Goal: Task Accomplishment & Management: Use online tool/utility

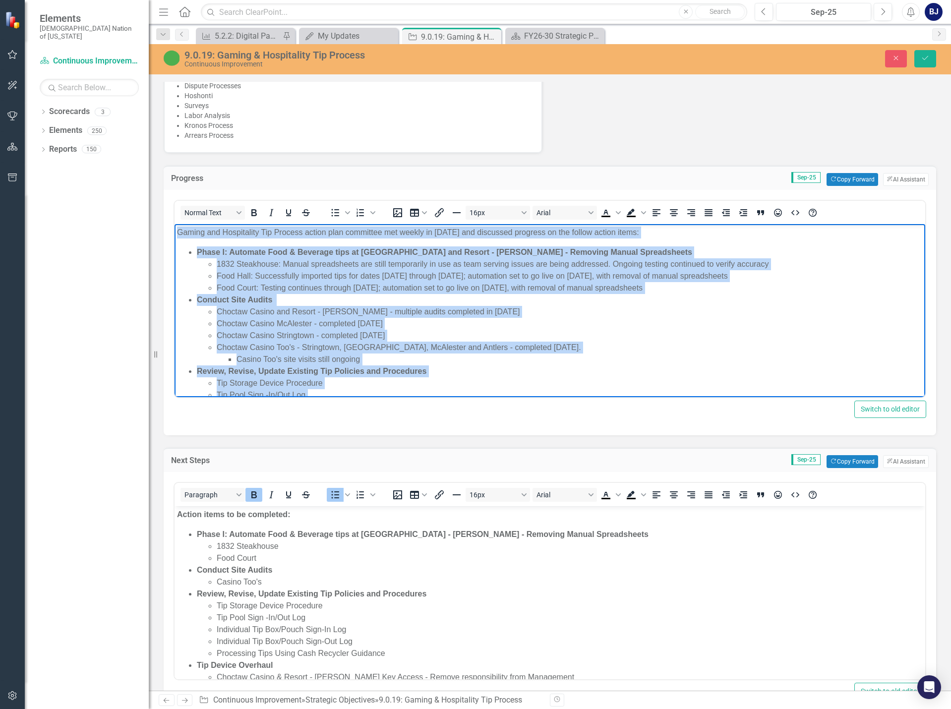
drag, startPoint x: 412, startPoint y: 383, endPoint x: 172, endPoint y: 202, distance: 301.0
click at [175, 224] on html "Gaming and Hospitality Tip Process action plan committee met weekly in [DATE] a…" at bounding box center [550, 478] width 751 height 509
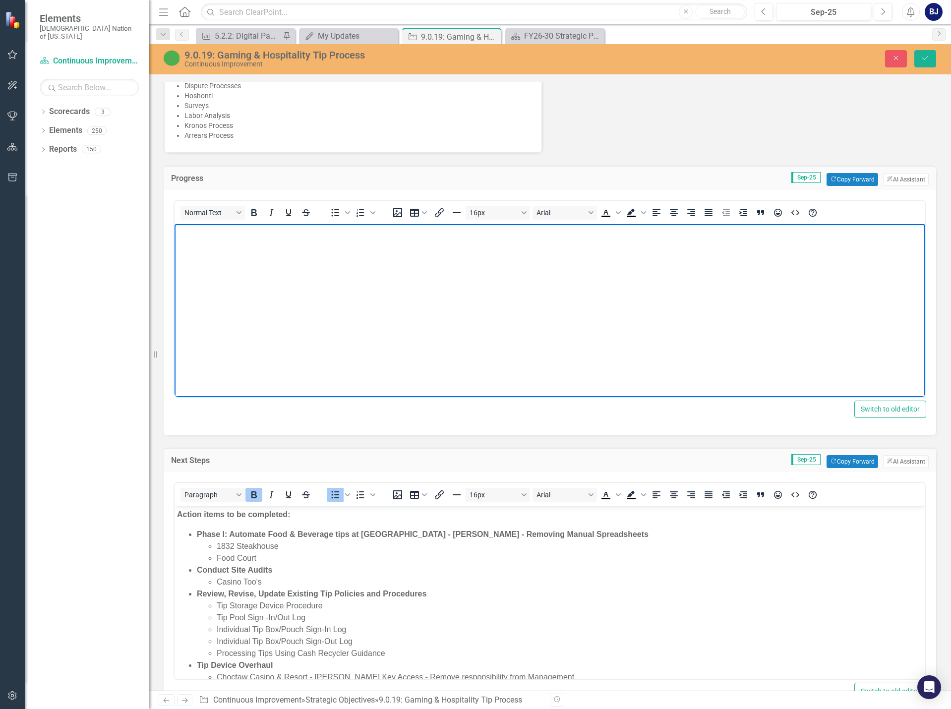
click at [298, 324] on body "Rich Text Area. Press ALT-0 for help." at bounding box center [550, 298] width 751 height 149
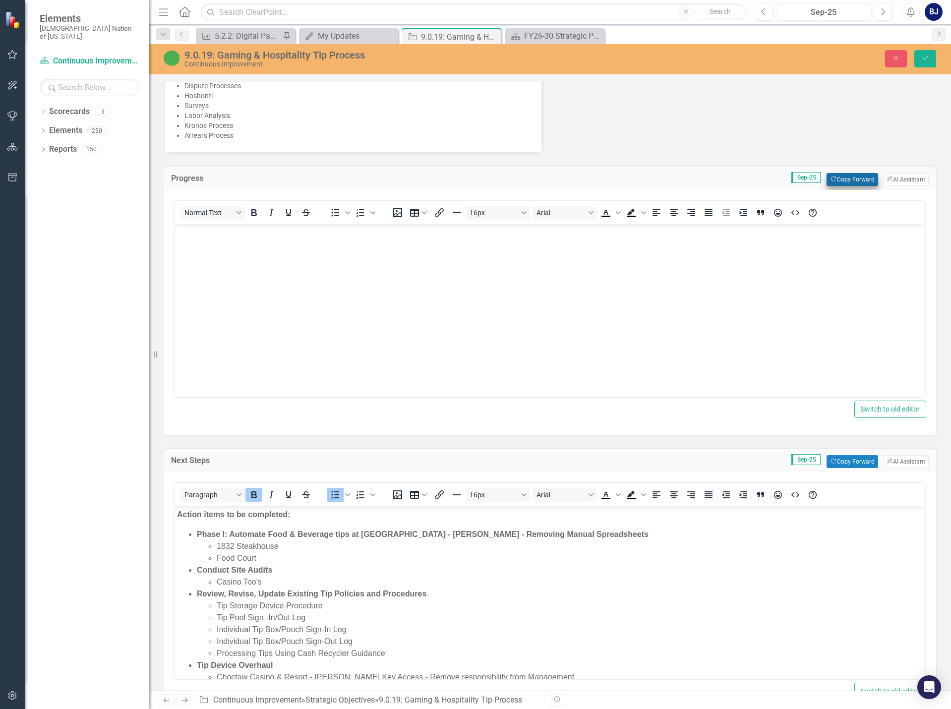
click at [856, 183] on button "Copy Forward Copy Forward" at bounding box center [852, 179] width 51 height 13
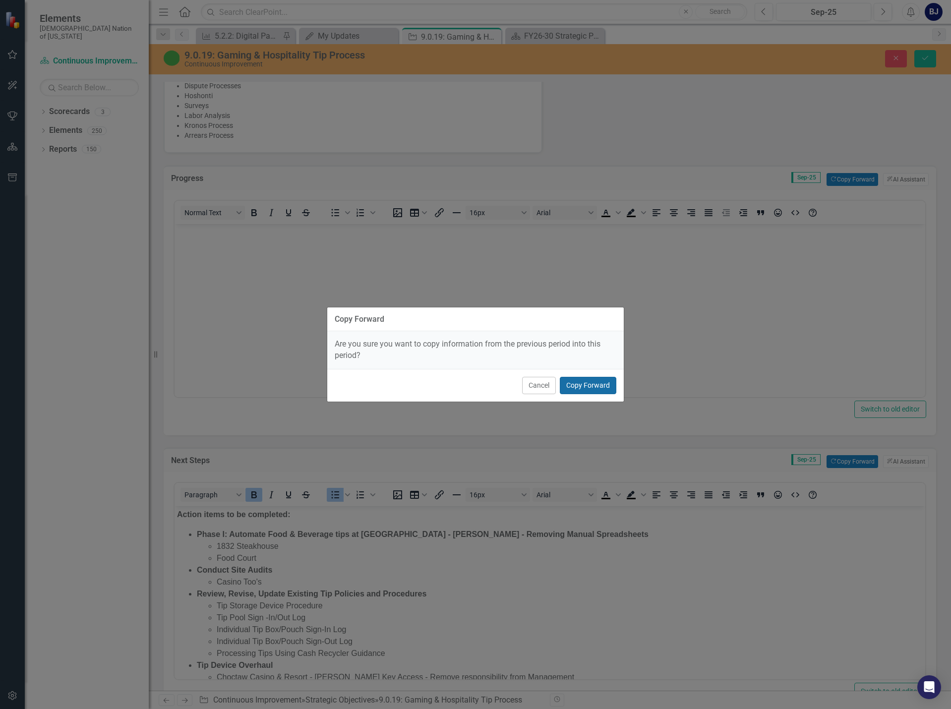
click at [593, 383] on button "Copy Forward" at bounding box center [588, 385] width 57 height 17
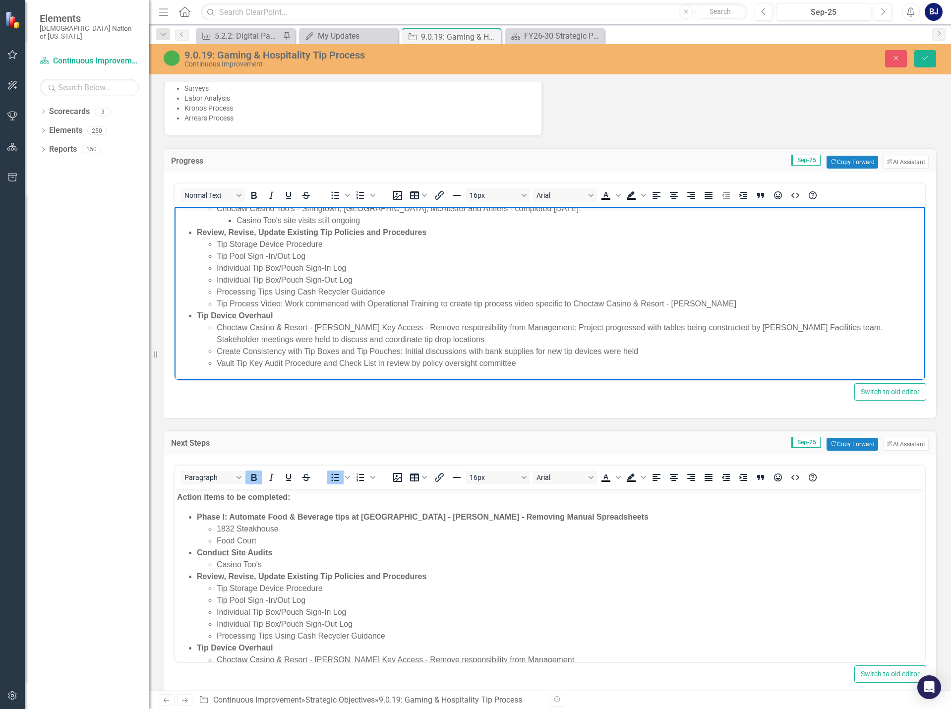
scroll to position [685, 0]
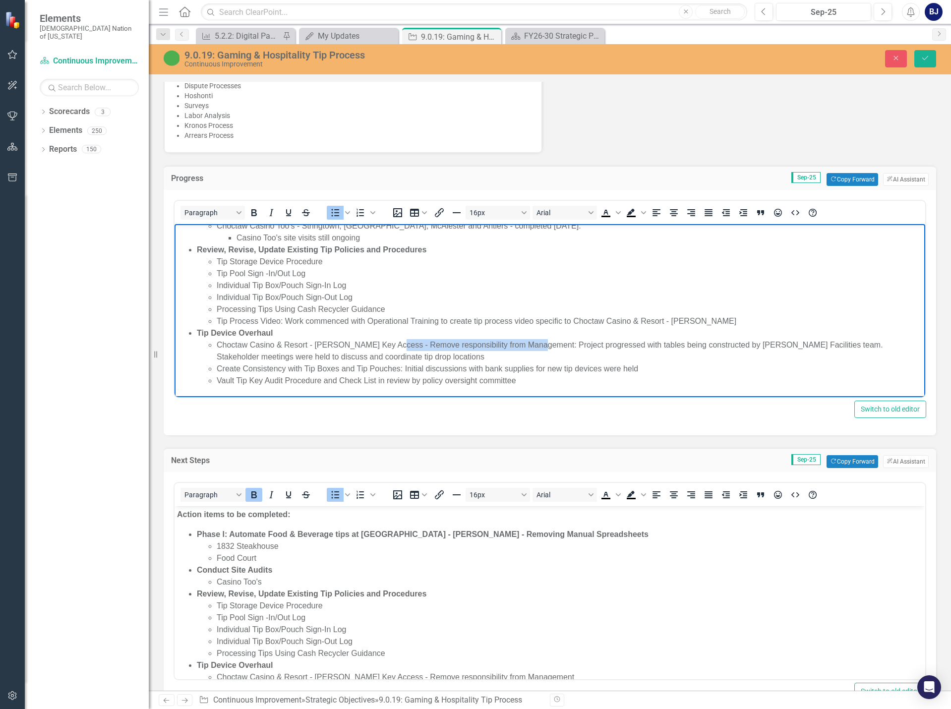
drag, startPoint x: 388, startPoint y: 342, endPoint x: 534, endPoint y: 346, distance: 146.3
click at [534, 346] on li "Choctaw Casino & Resort - [PERSON_NAME] Key Access - Remove responsibility from…" at bounding box center [570, 351] width 706 height 24
copy li "Remove responsibility from Management:"
click at [606, 365] on li "Create Consistency with Tip Boxes and Tip Pouches: Initial discussions with ban…" at bounding box center [570, 369] width 706 height 12
click at [389, 356] on li "Choctaw Casino & Resort - [PERSON_NAME] Key Access - Remove responsibility from…" at bounding box center [570, 351] width 706 height 24
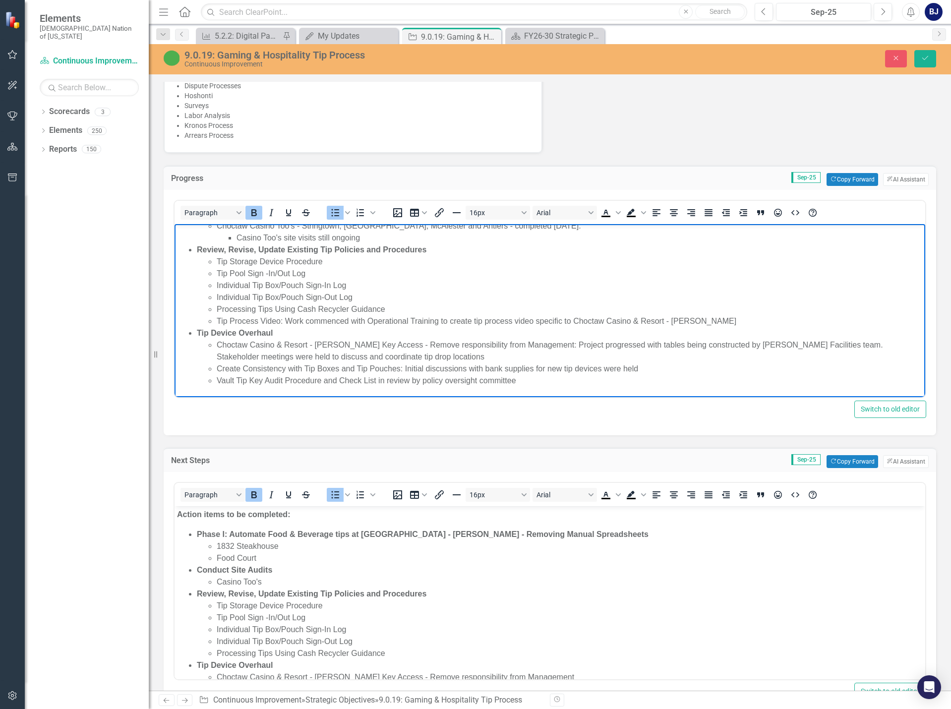
drag, startPoint x: 344, startPoint y: 247, endPoint x: 428, endPoint y: 251, distance: 84.4
click at [428, 251] on li "Review, Revise, Update Existing Tip Policies and Procedures Tip Storage Device …" at bounding box center [560, 285] width 726 height 83
drag, startPoint x: 428, startPoint y: 251, endPoint x: 222, endPoint y: 254, distance: 206.3
click at [224, 254] on li "Review, Revise, Update Existing Tip Policies and Procedures Tip Storage Device …" at bounding box center [560, 285] width 726 height 83
drag, startPoint x: 202, startPoint y: 254, endPoint x: 336, endPoint y: 251, distance: 133.9
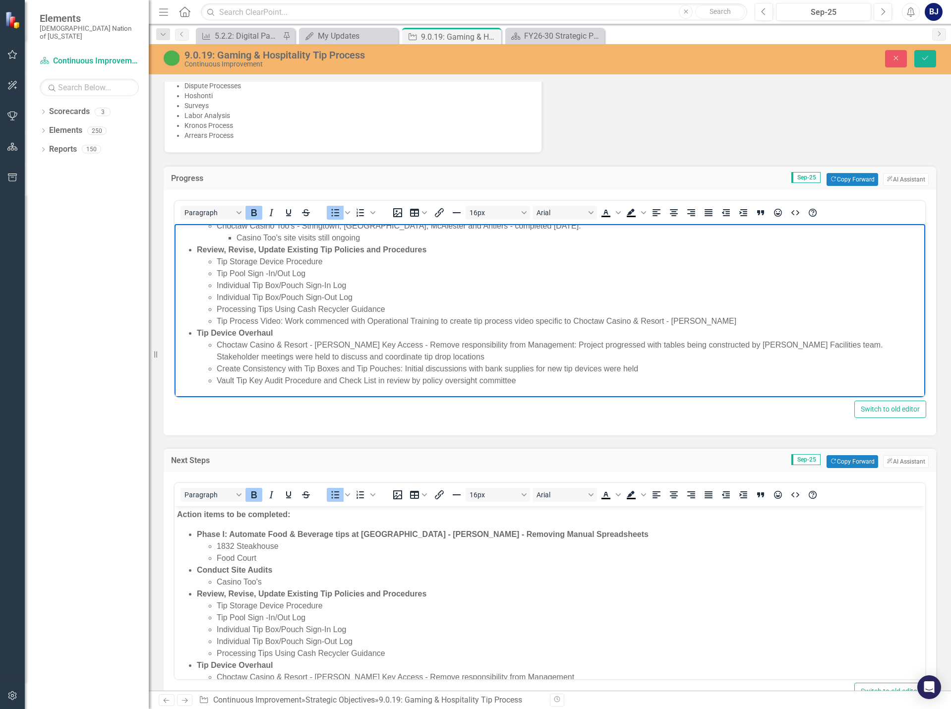
click at [202, 254] on li "Review, Revise, Update Existing Tip Policies and Procedures Tip Storage Device …" at bounding box center [560, 285] width 726 height 83
drag, startPoint x: 436, startPoint y: 250, endPoint x: 430, endPoint y: 252, distance: 5.8
click at [430, 252] on li "Review, Revise, Update Existing Tip Policies and Procedures Tip Storage Device …" at bounding box center [560, 285] width 726 height 83
drag, startPoint x: 425, startPoint y: 250, endPoint x: 195, endPoint y: 254, distance: 230.6
click at [195, 254] on ul "Phase I: Automate Food & Beverage tips at [GEOGRAPHIC_DATA] and Resort - [PERSO…" at bounding box center [550, 256] width 746 height 262
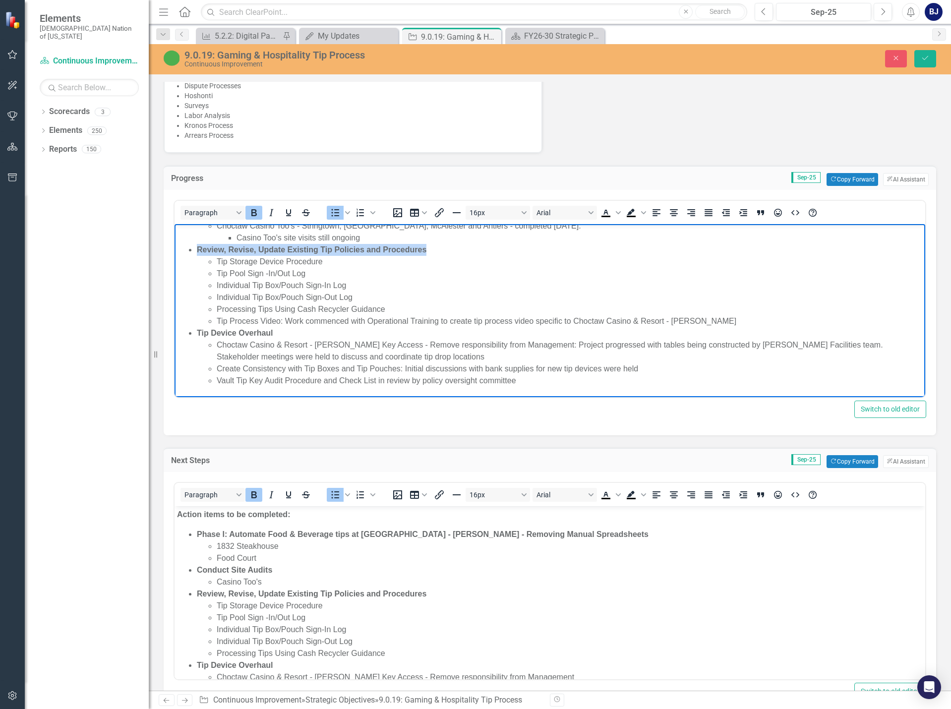
copy strong "Review, Revise, Update Existing Tip Policies and Procedures"
